Goal: Check status: Check status

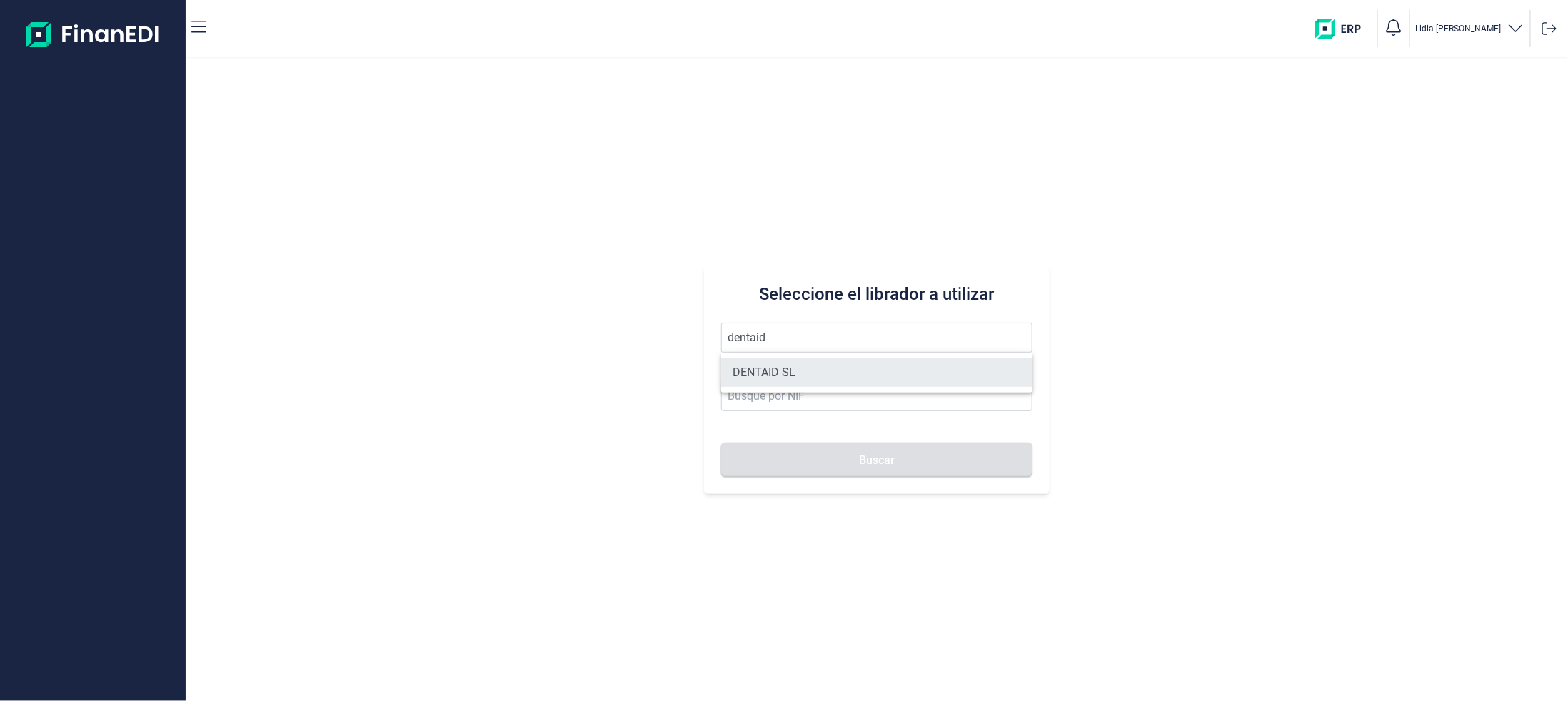
click at [750, 373] on li "DENTAID SL" at bounding box center [877, 373] width 311 height 29
type input "DENTAID SL"
type input "B61766648"
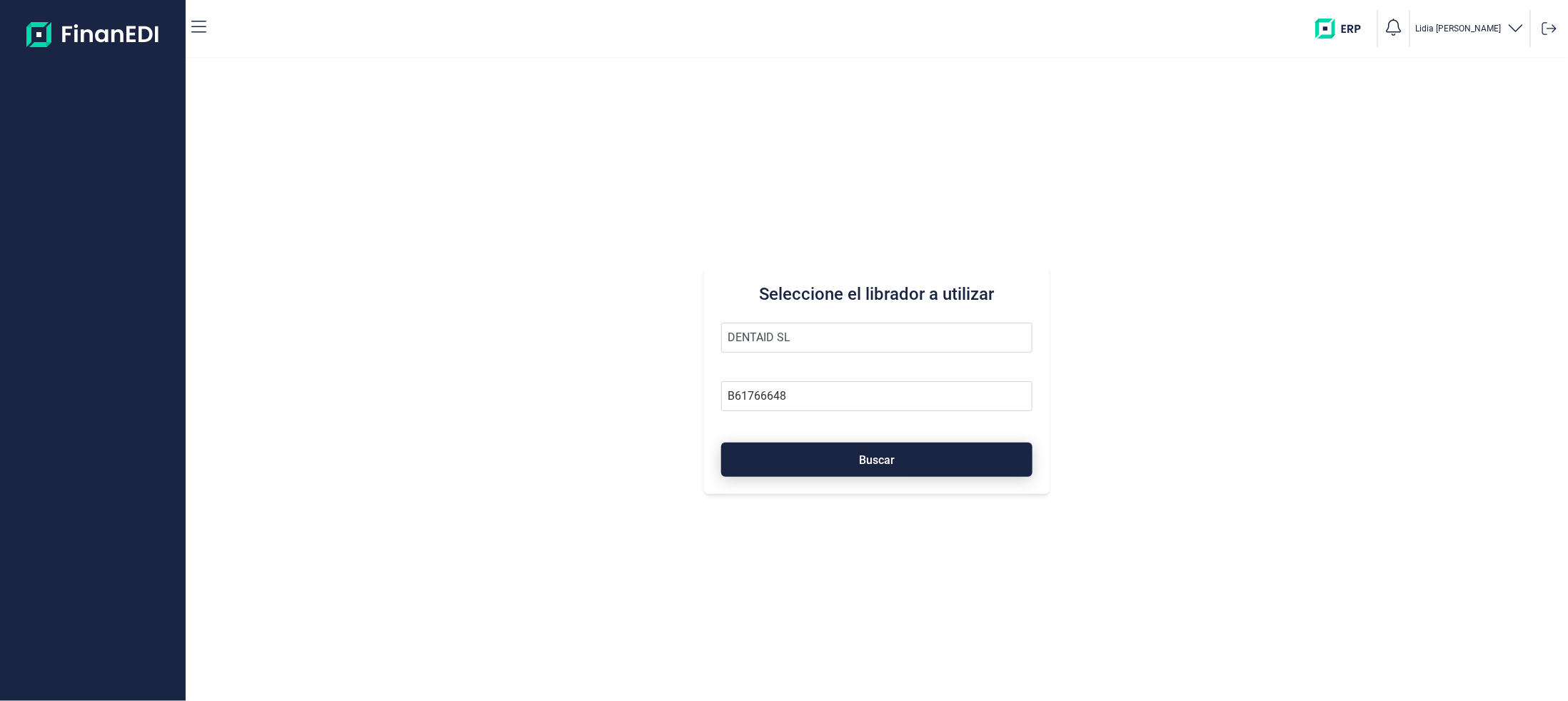
click at [796, 461] on button "Buscar" at bounding box center [877, 460] width 311 height 34
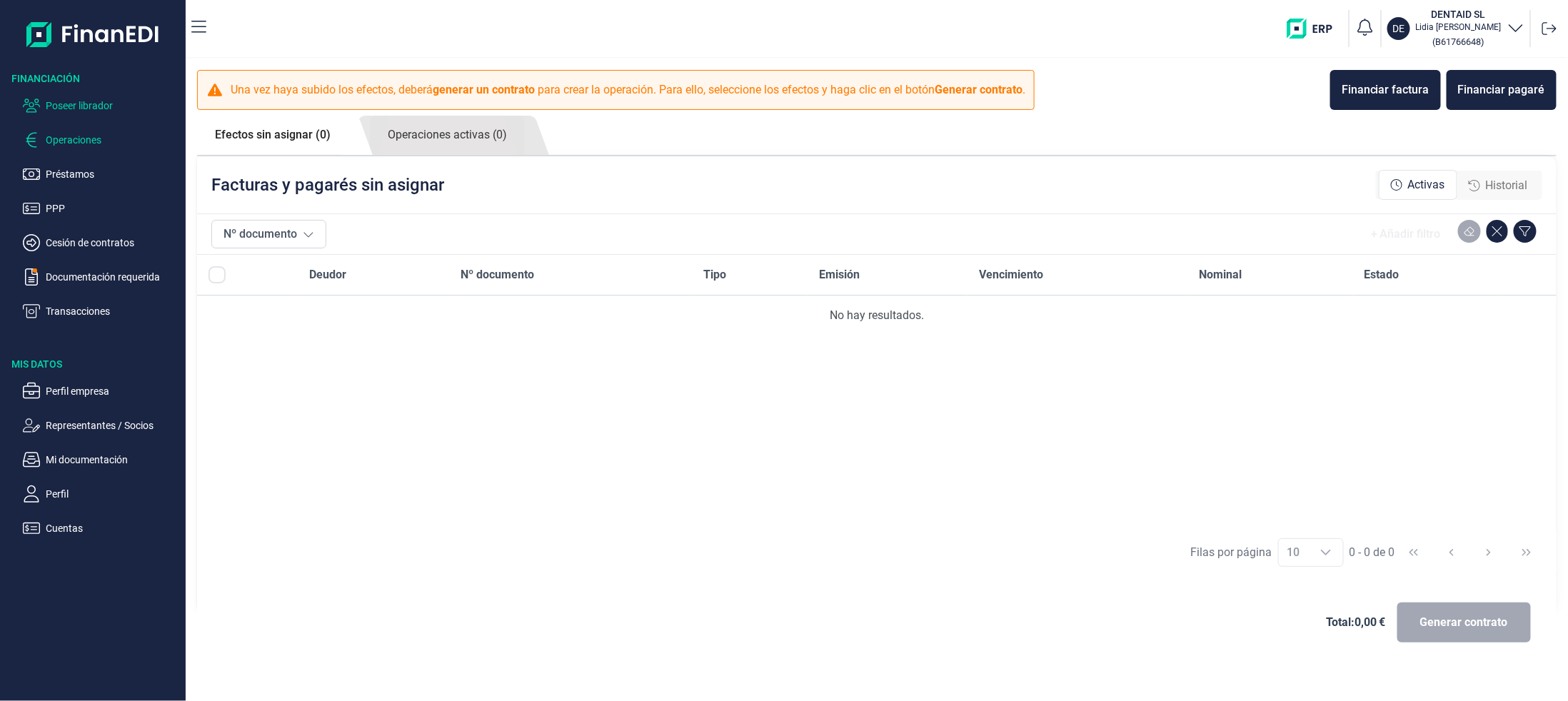
click at [109, 107] on p "Poseer librador" at bounding box center [112, 105] width 134 height 17
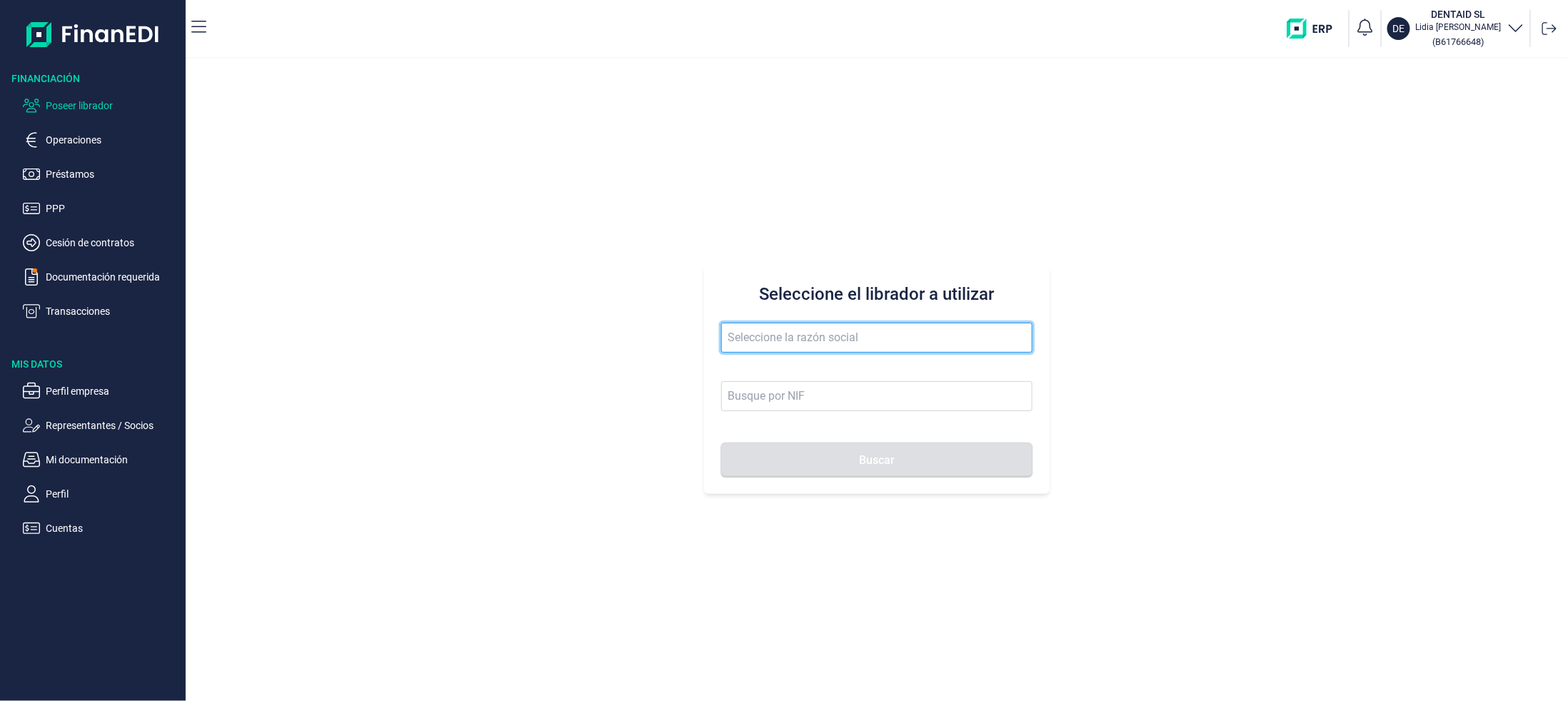
click at [867, 350] on input "text" at bounding box center [877, 337] width 311 height 30
click at [93, 279] on p "Documentación requerida" at bounding box center [112, 277] width 134 height 17
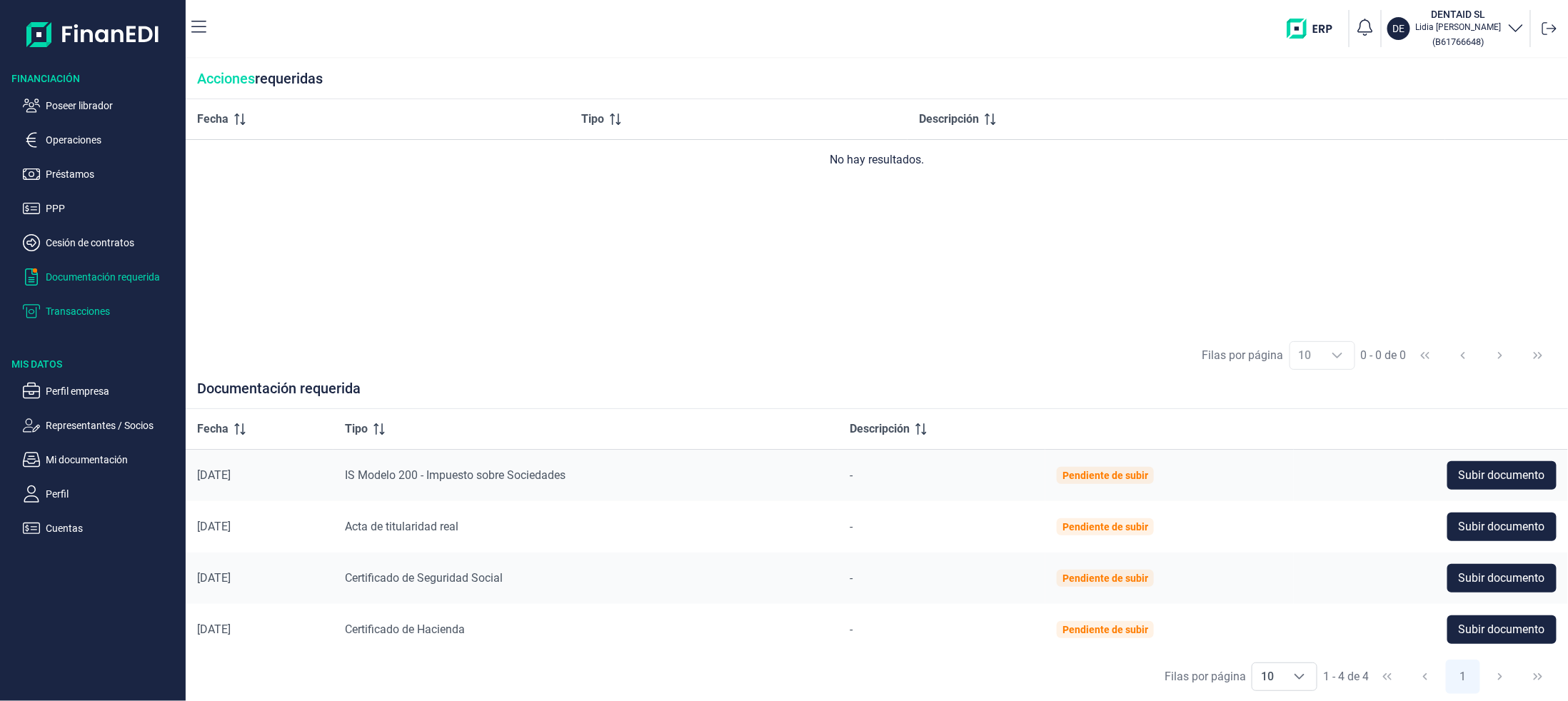
click at [87, 304] on p "Transacciones" at bounding box center [112, 310] width 134 height 17
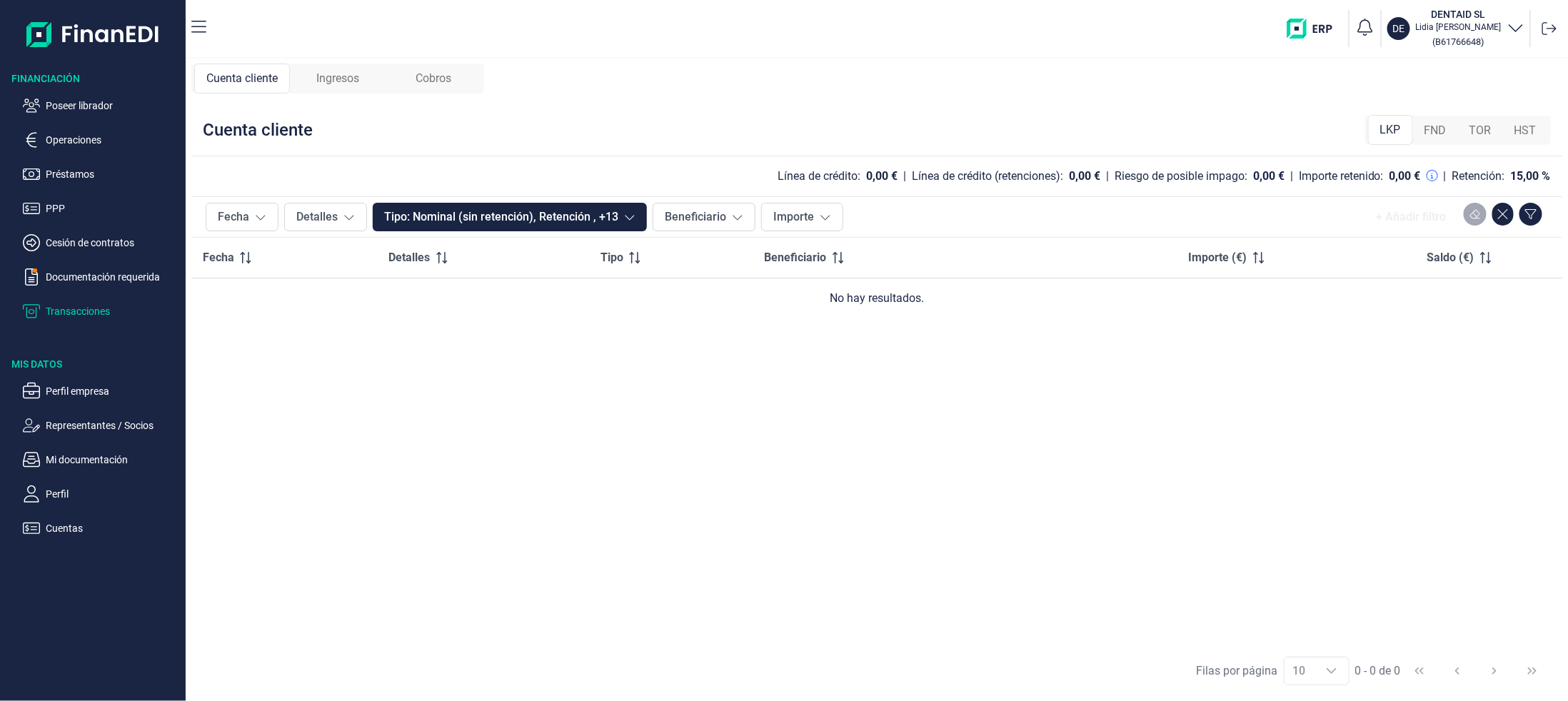
click at [334, 79] on span "Ingresos" at bounding box center [337, 78] width 43 height 17
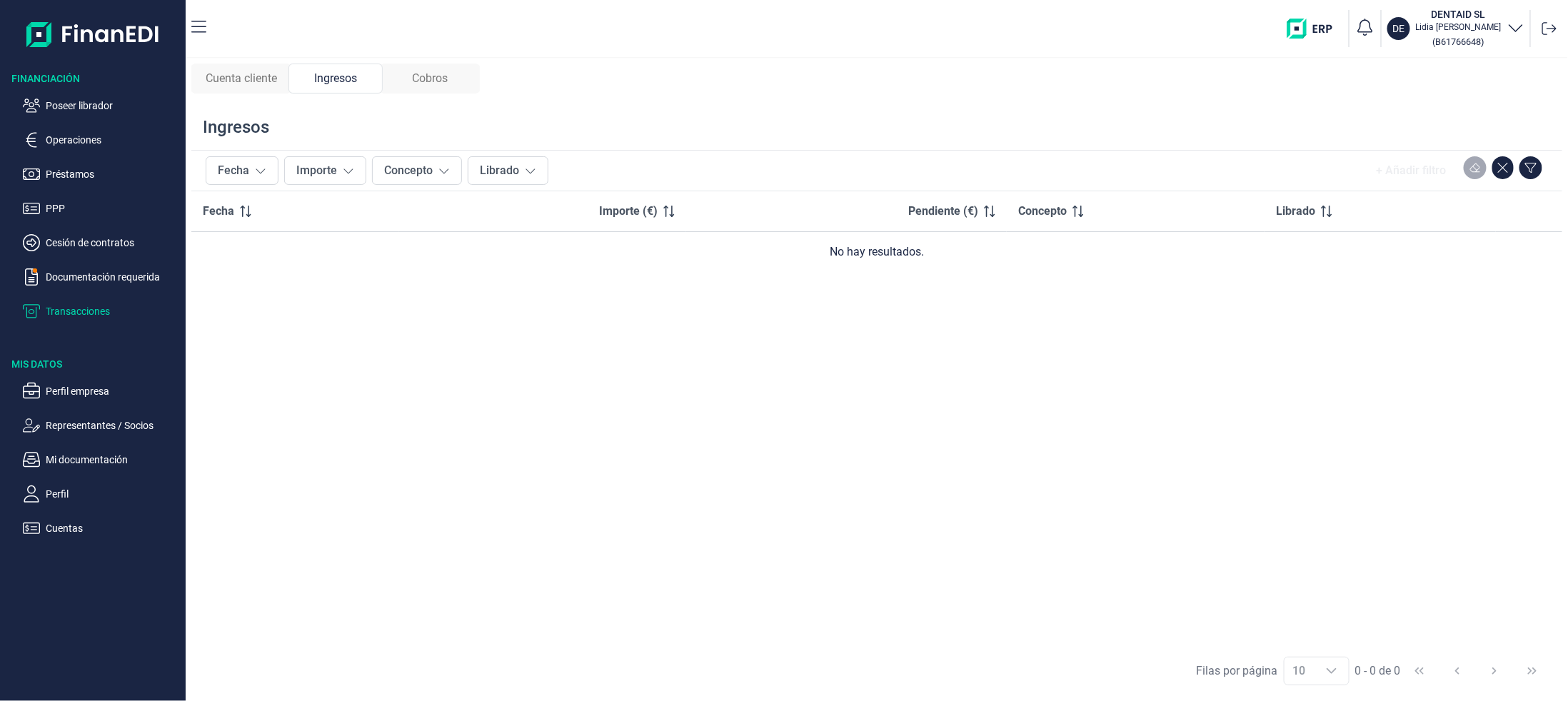
click at [419, 82] on span "Cobros" at bounding box center [430, 78] width 36 height 17
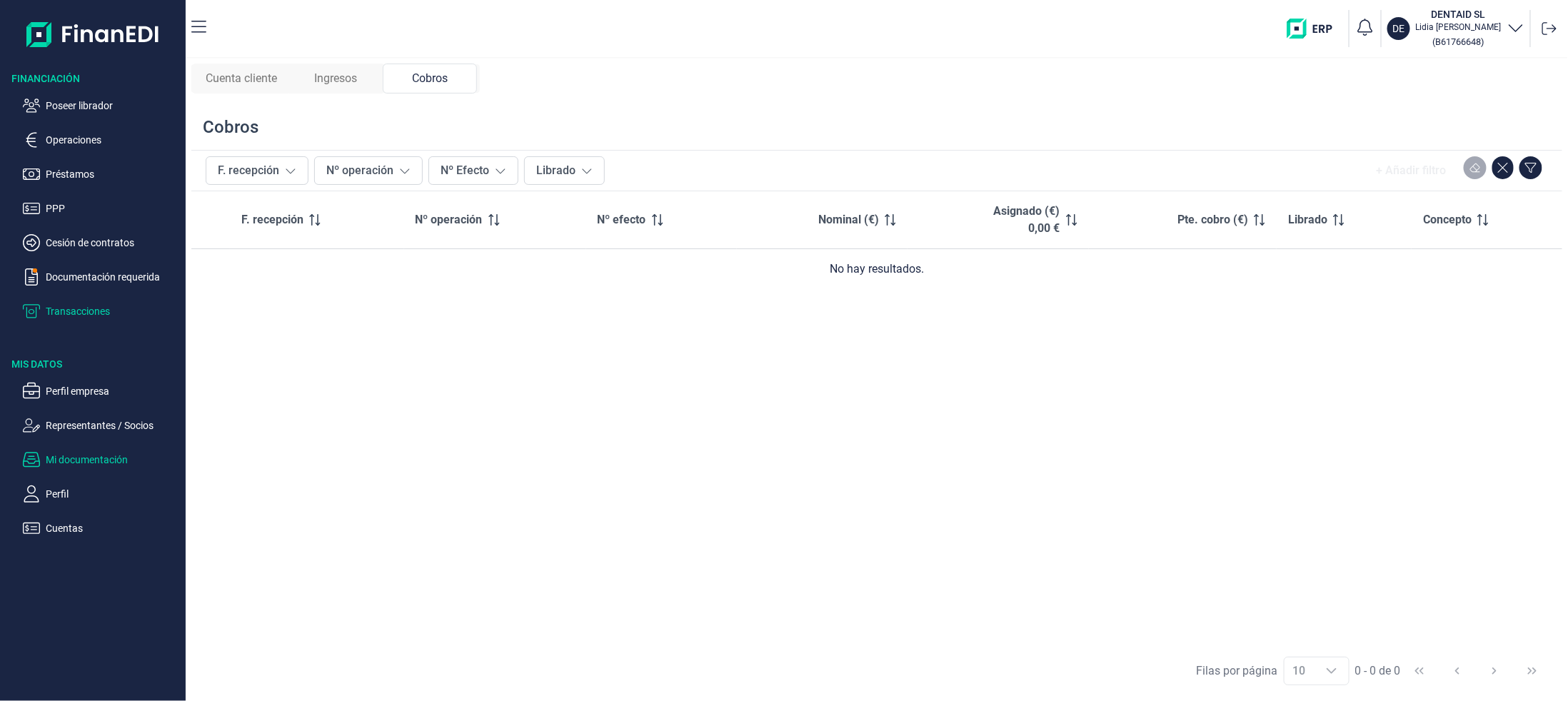
click at [42, 456] on button "Mi documentación" at bounding box center [101, 460] width 157 height 17
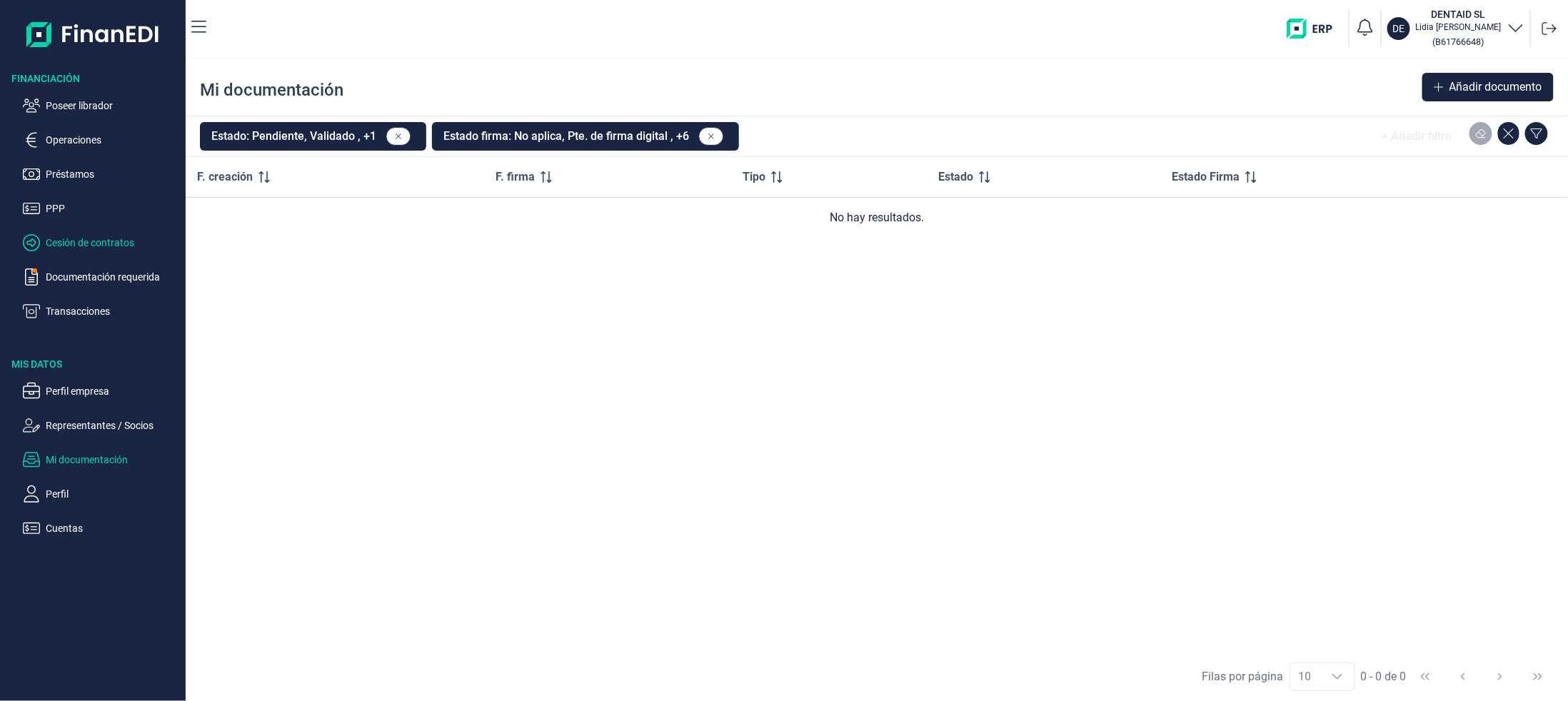
click at [79, 240] on p "Cesión de contratos" at bounding box center [112, 242] width 134 height 17
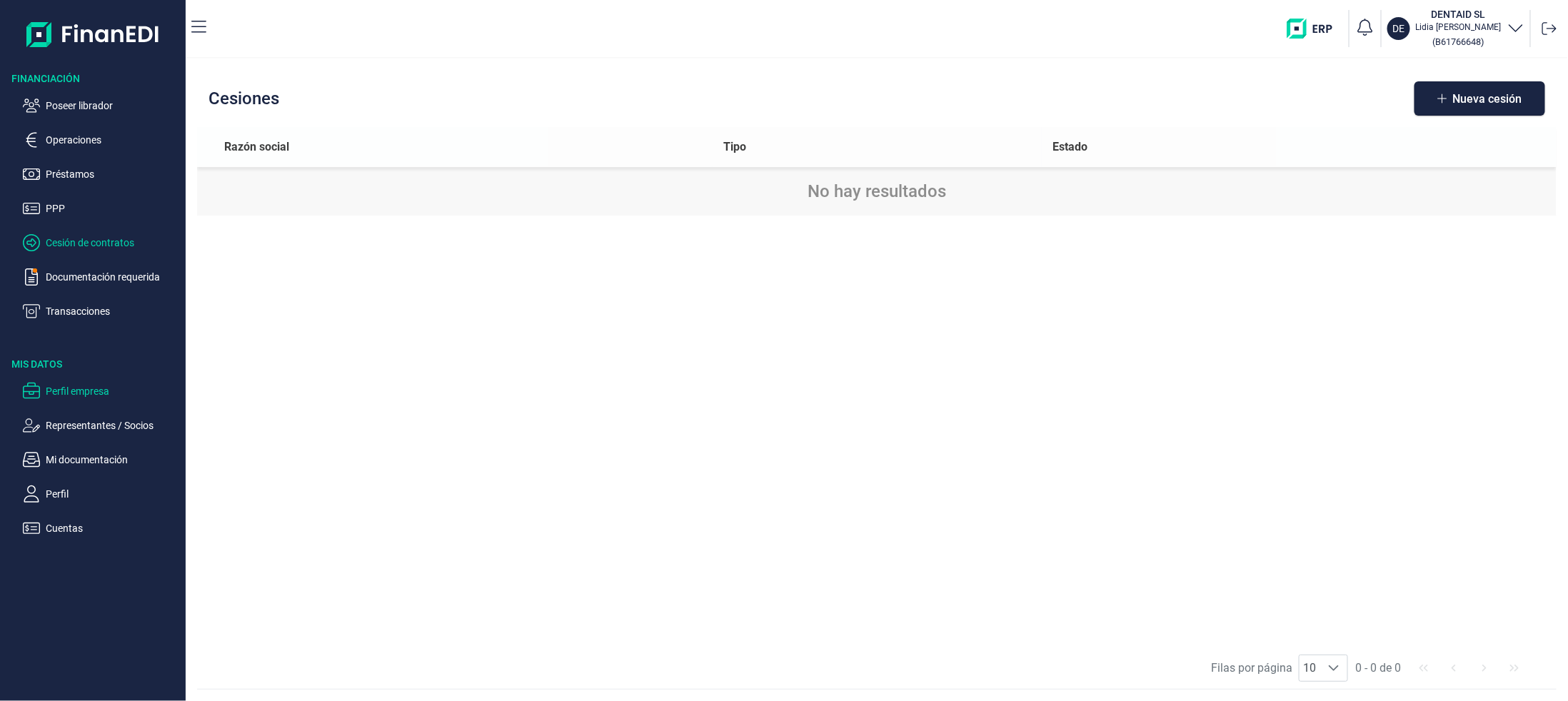
click at [52, 387] on p "Perfil empresa" at bounding box center [112, 391] width 134 height 17
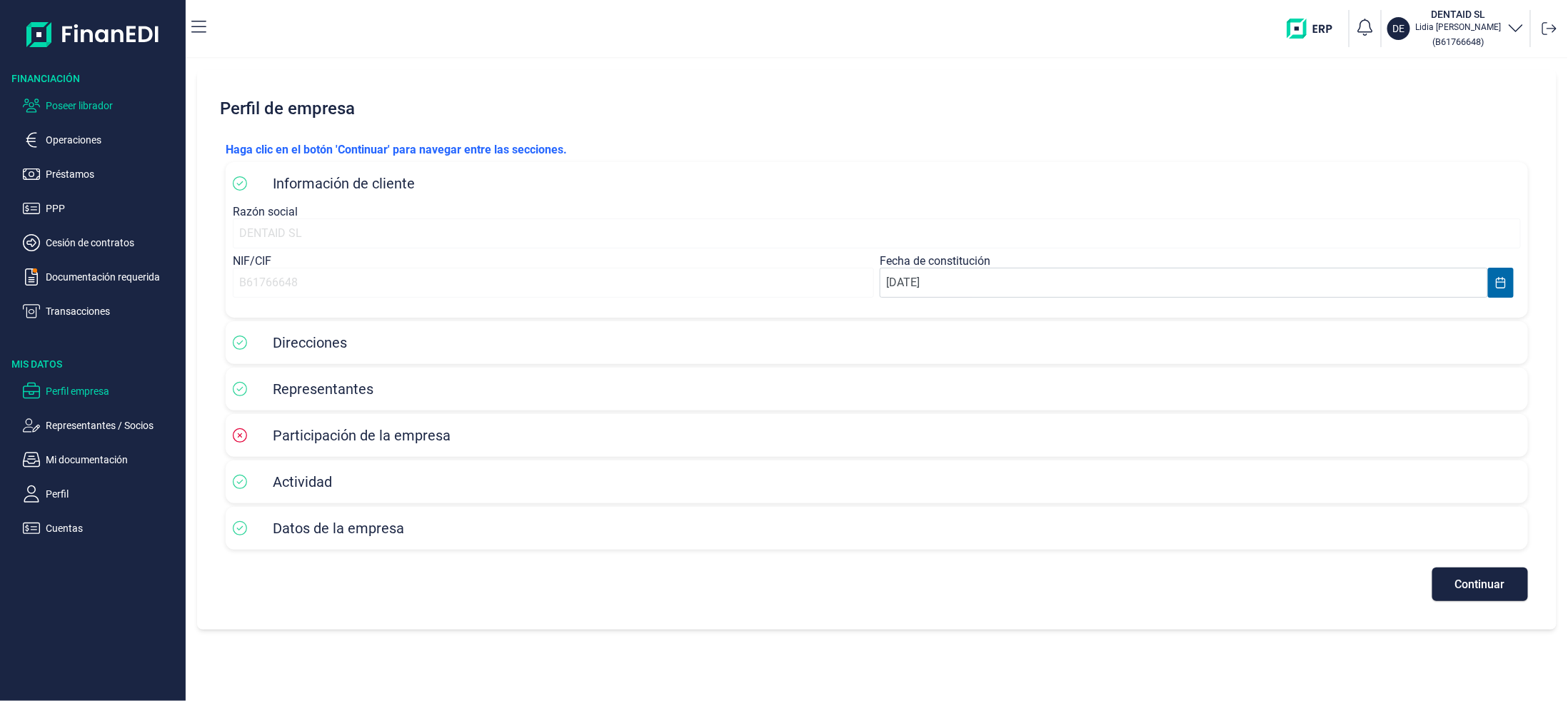
click at [75, 105] on p "Poseer librador" at bounding box center [112, 105] width 134 height 17
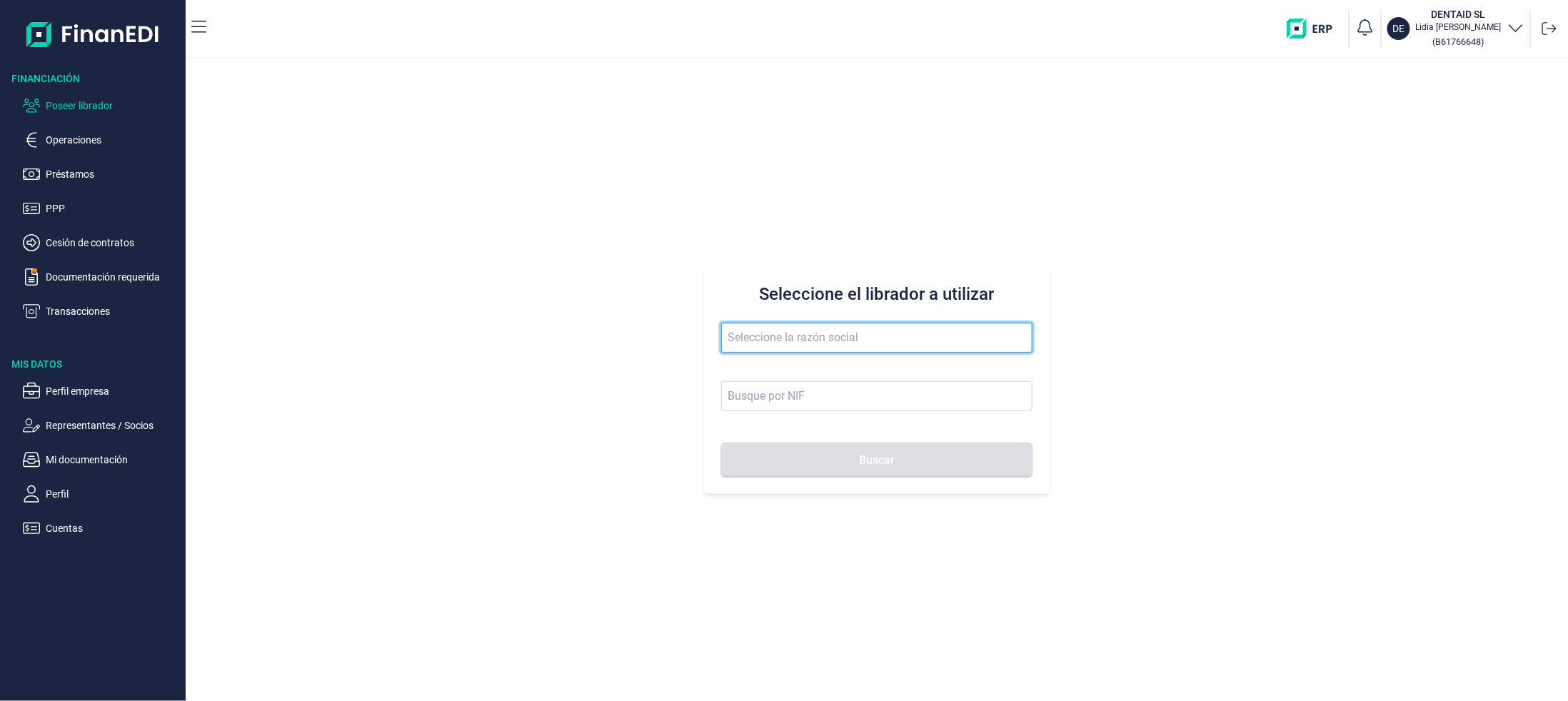
click at [855, 344] on input "text" at bounding box center [877, 337] width 311 height 30
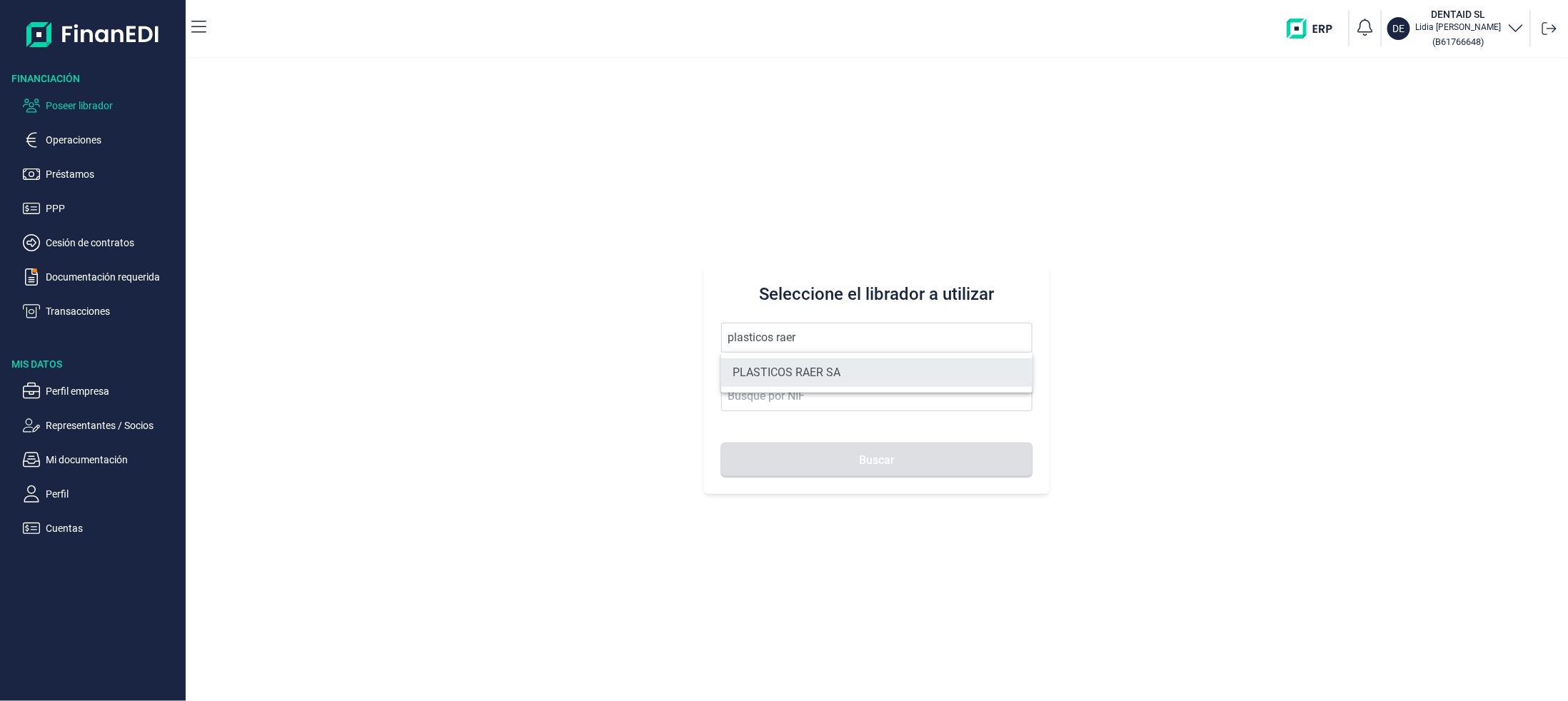
click at [756, 367] on li "PLASTICOS RAER SA" at bounding box center [877, 373] width 311 height 29
type input "PLASTICOS RAER SA"
type input "A08845729"
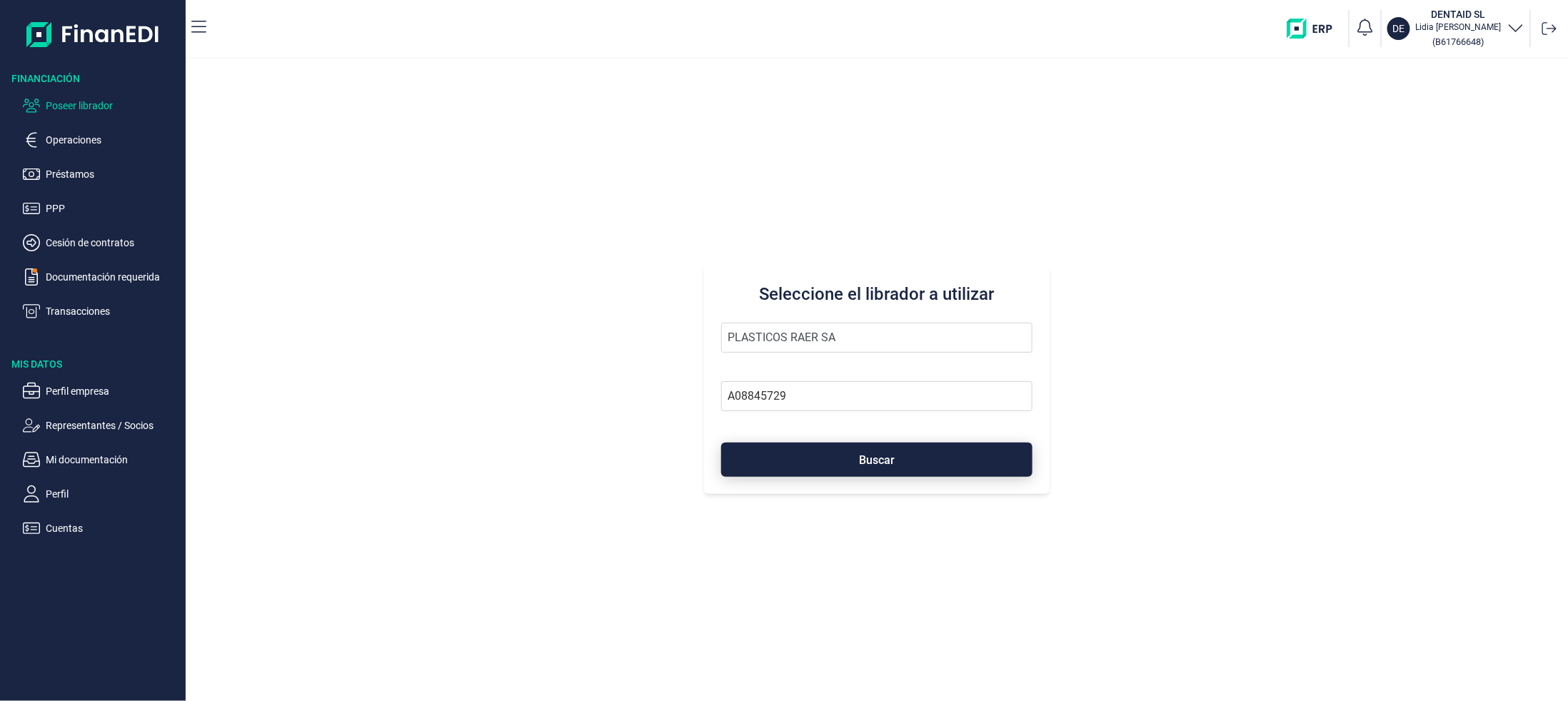
click at [825, 453] on button "Buscar" at bounding box center [877, 460] width 311 height 34
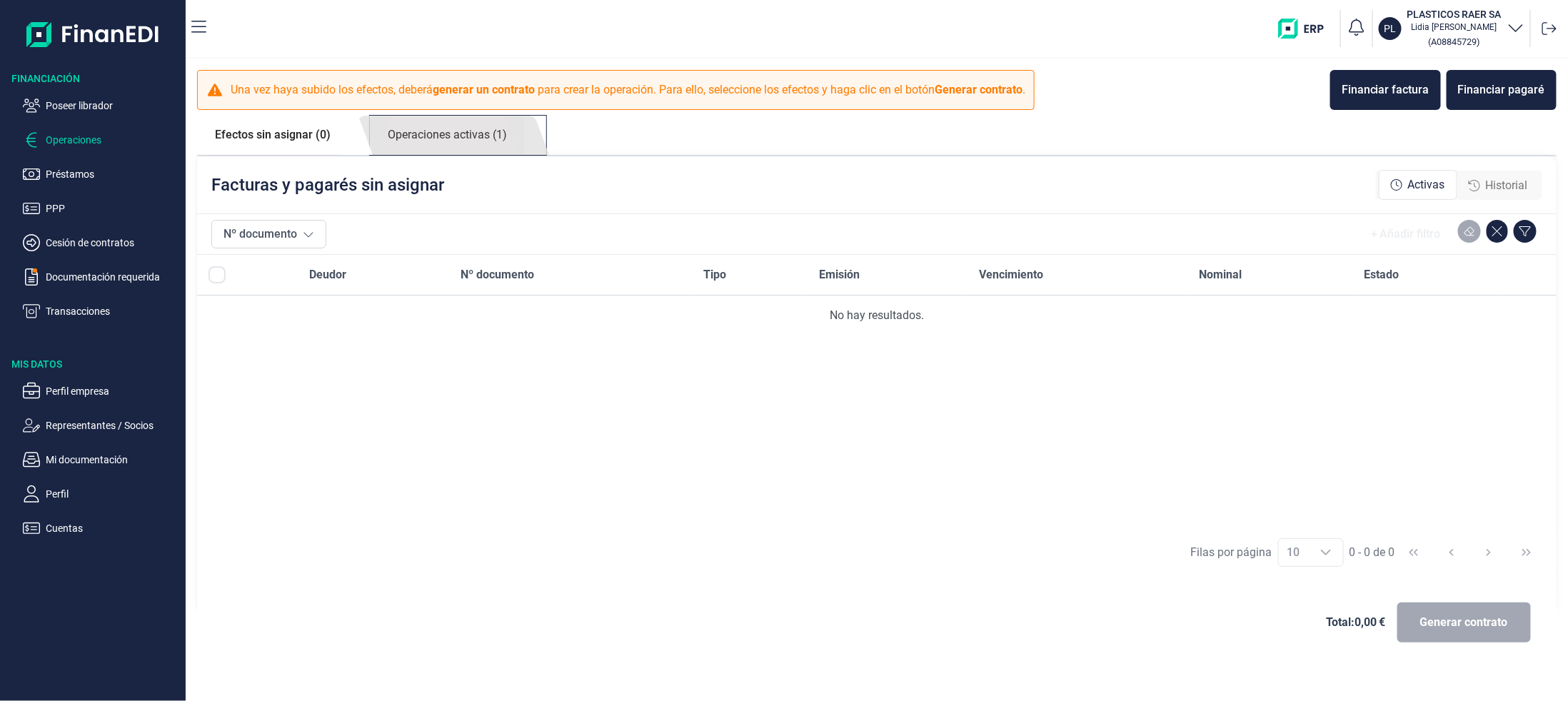
click at [444, 132] on link "Operaciones activas (1)" at bounding box center [447, 135] width 155 height 39
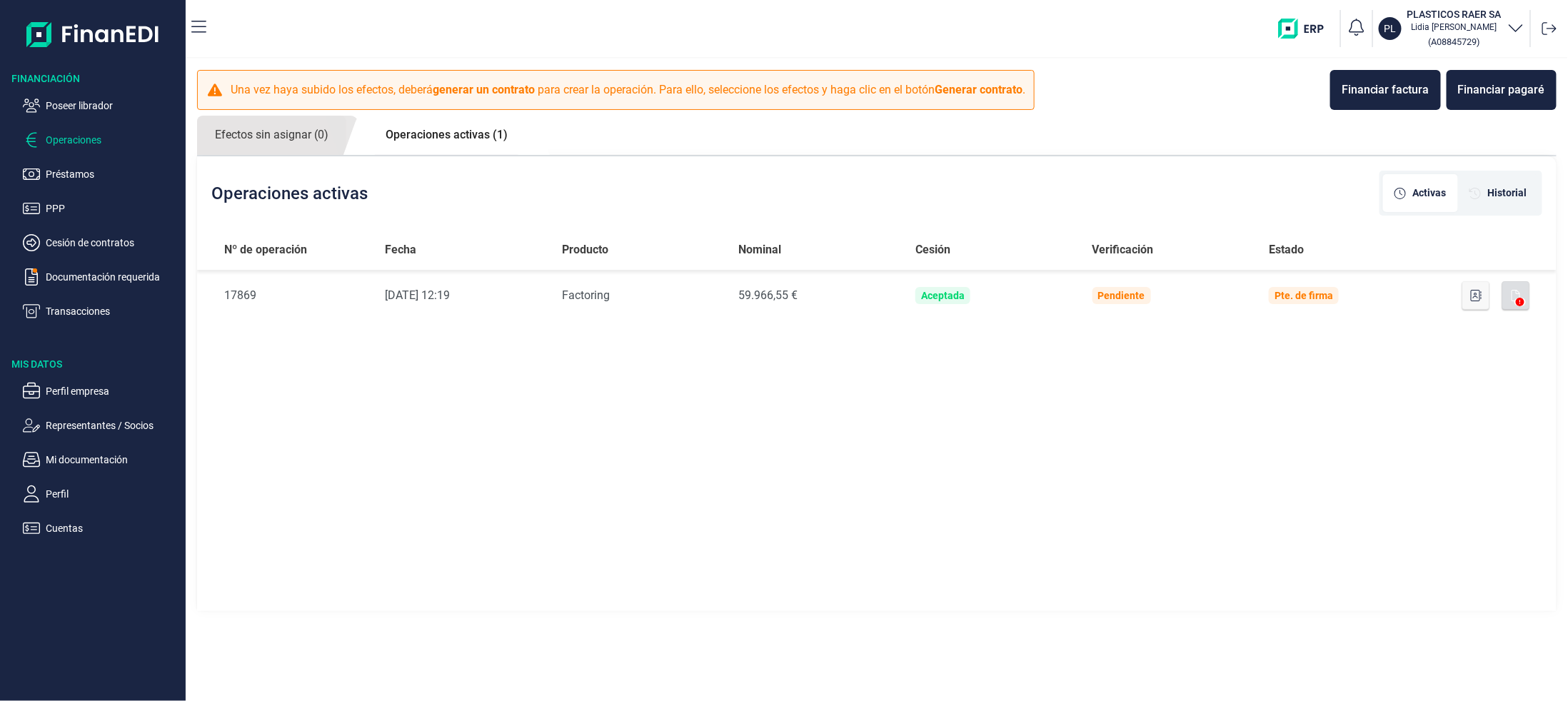
click at [403, 146] on link "Operaciones activas (1)" at bounding box center [446, 135] width 158 height 38
click at [429, 134] on link "Operaciones activas (1)" at bounding box center [446, 135] width 158 height 38
